Goal: Navigation & Orientation: Find specific page/section

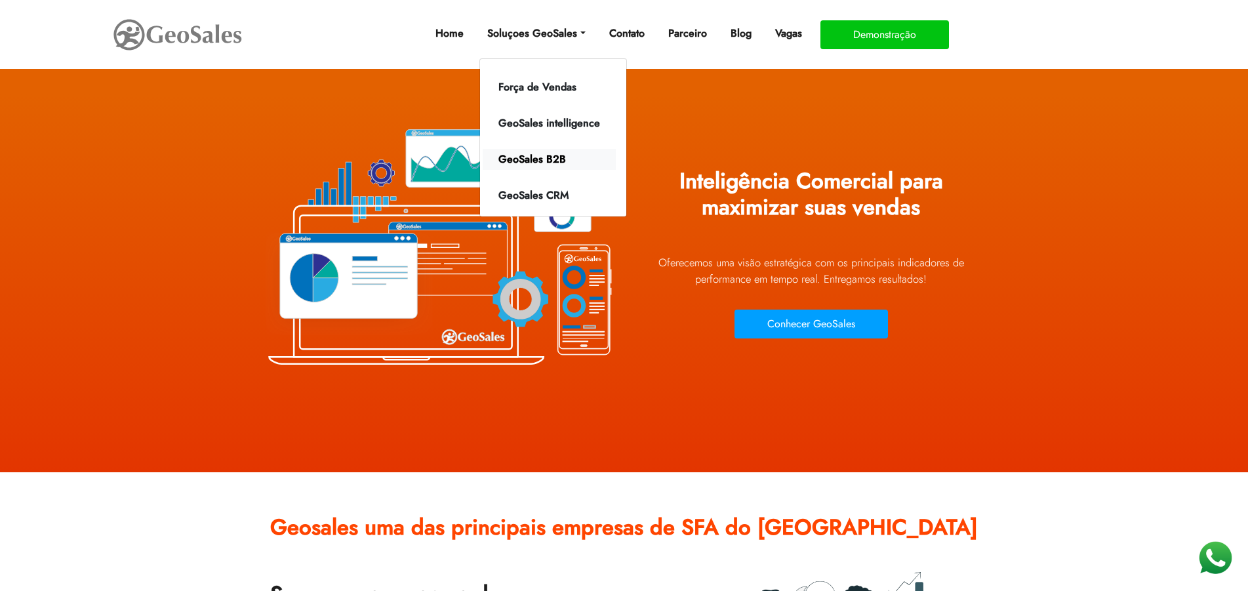
click at [531, 158] on link "GeoSales B2B" at bounding box center [549, 159] width 133 height 21
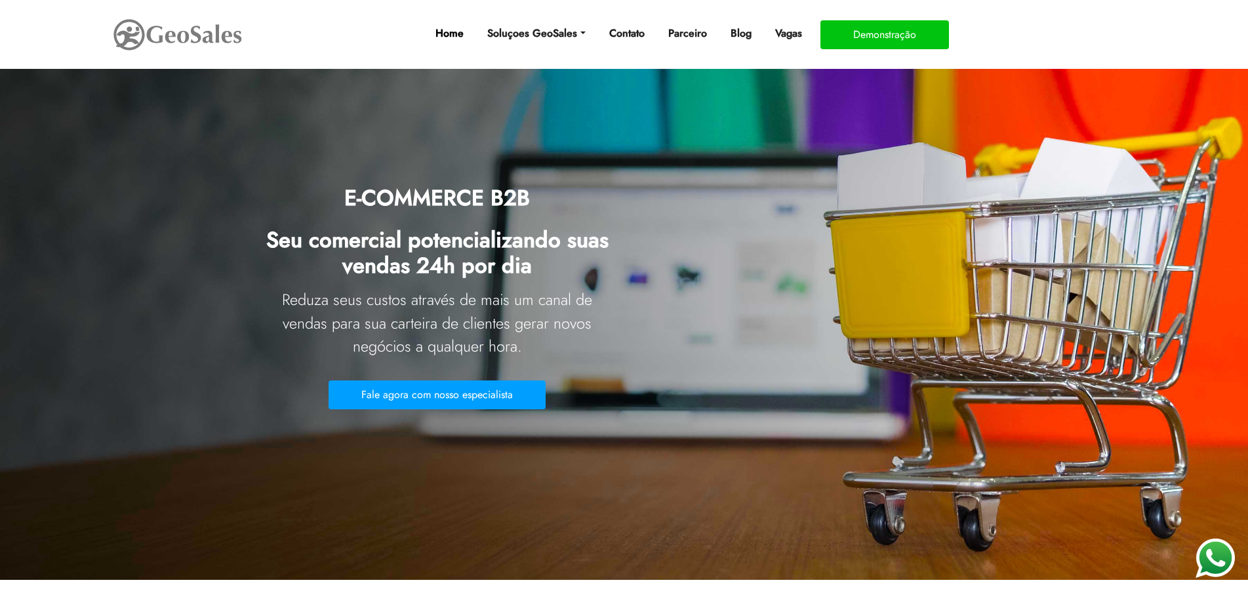
click at [445, 33] on link "Home" at bounding box center [449, 33] width 39 height 26
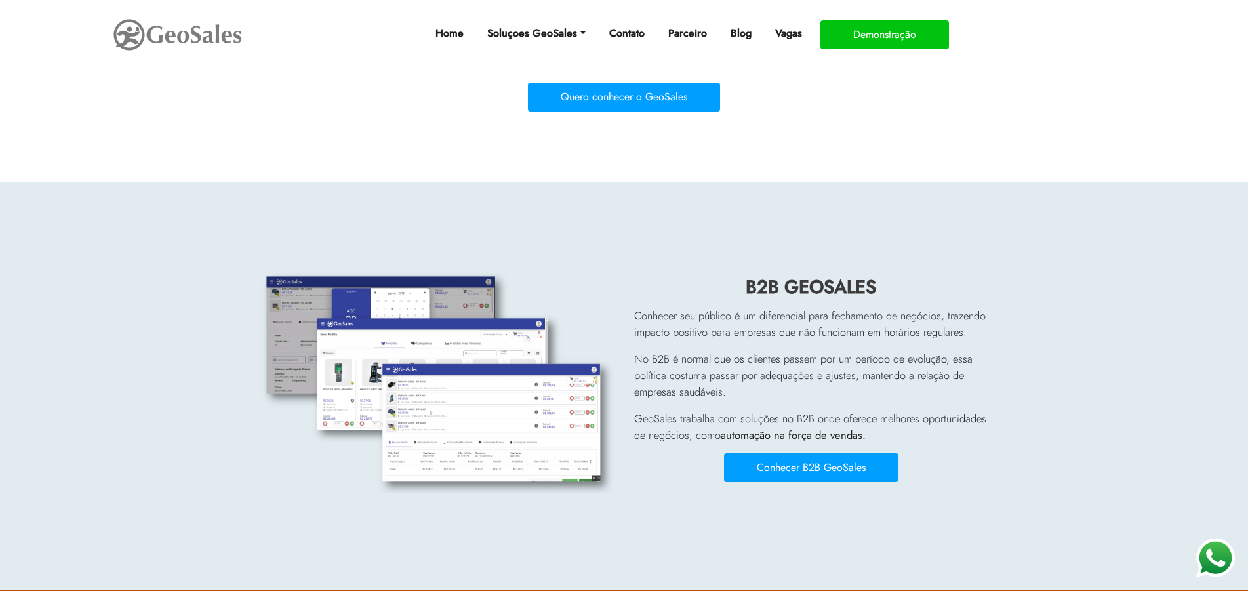
scroll to position [5082, 0]
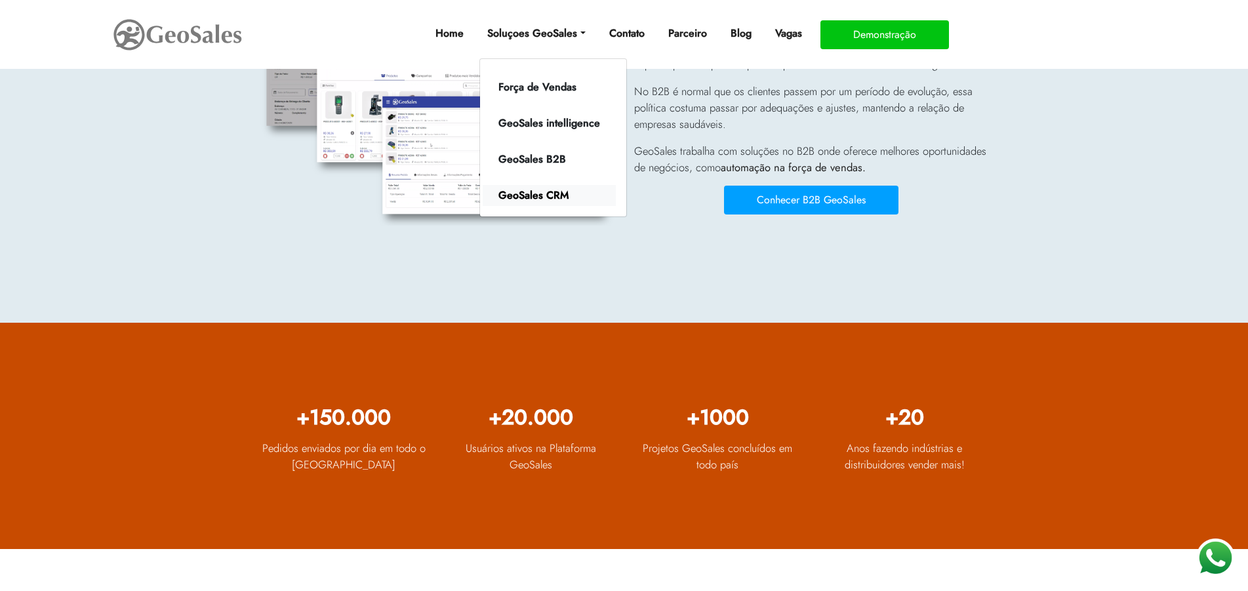
click at [523, 190] on link "GeoSales CRM" at bounding box center [549, 195] width 133 height 21
